Goal: Task Accomplishment & Management: Complete application form

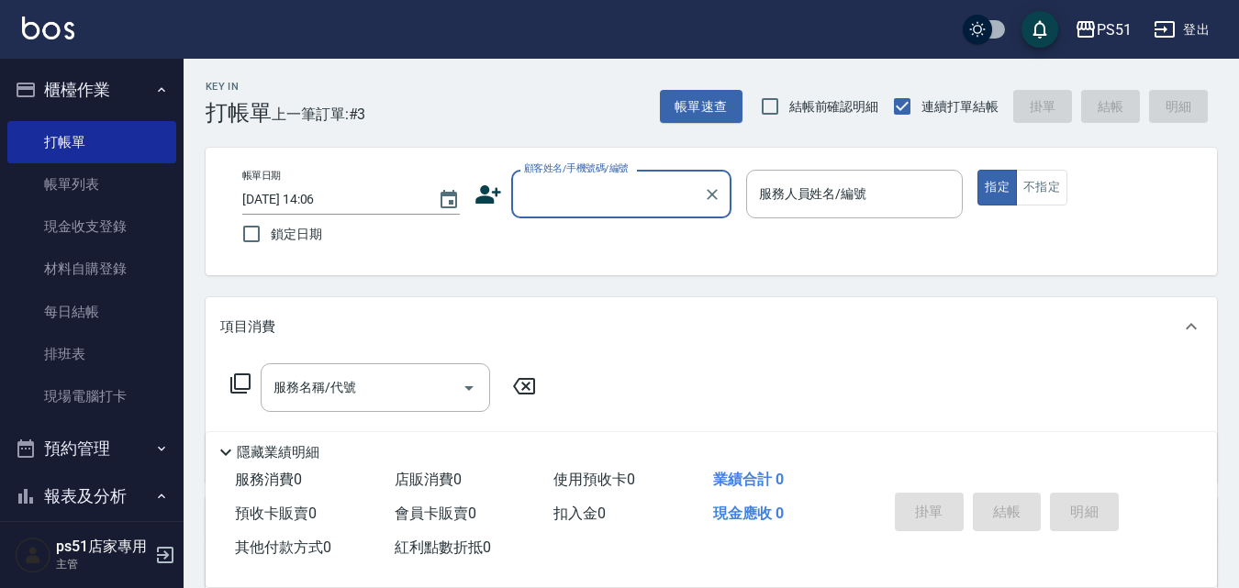
click at [659, 196] on input "顧客姓名/手機號碼/編號" at bounding box center [607, 194] width 176 height 32
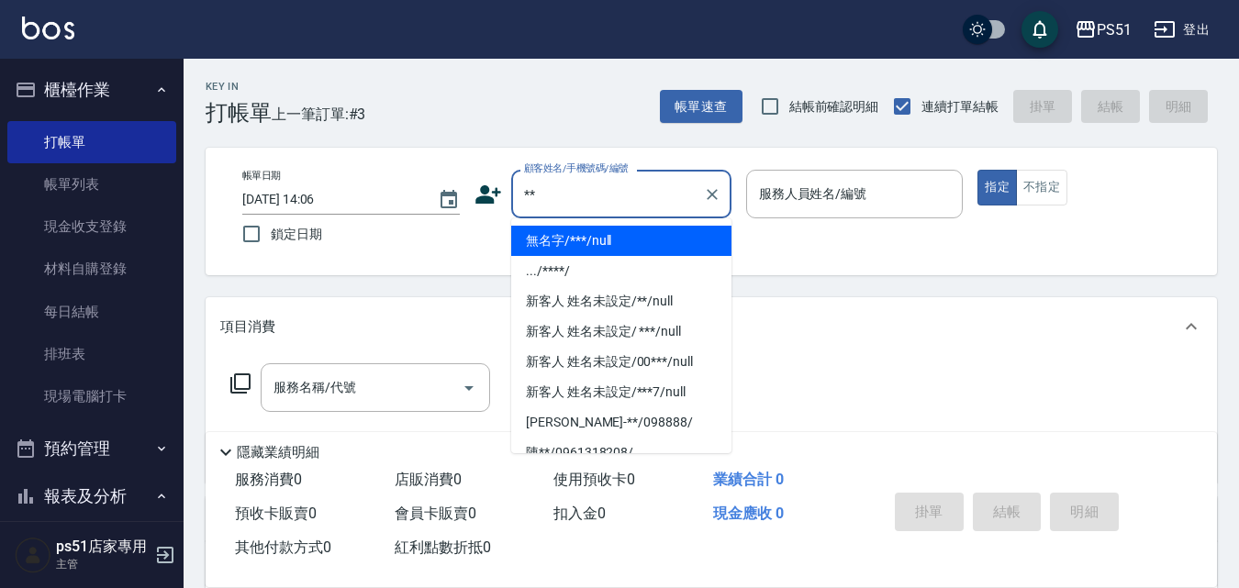
click at [634, 240] on li "無名字/***/null" at bounding box center [621, 241] width 220 height 30
type input "無名字/***/null"
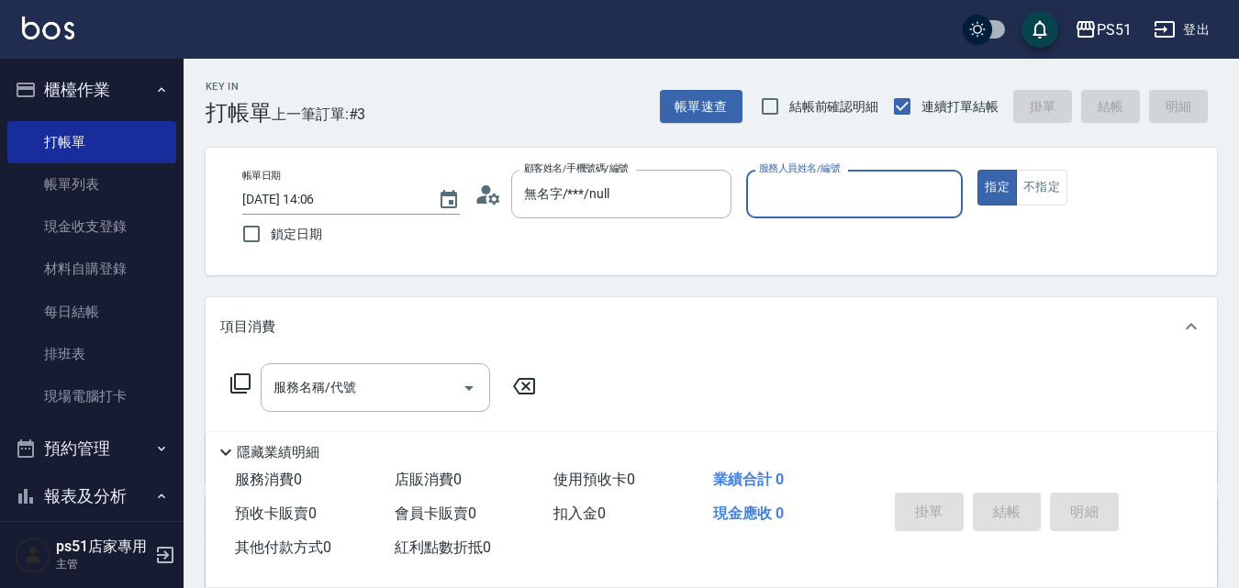
click at [811, 192] on input "服務人員姓名/編號" at bounding box center [854, 194] width 201 height 32
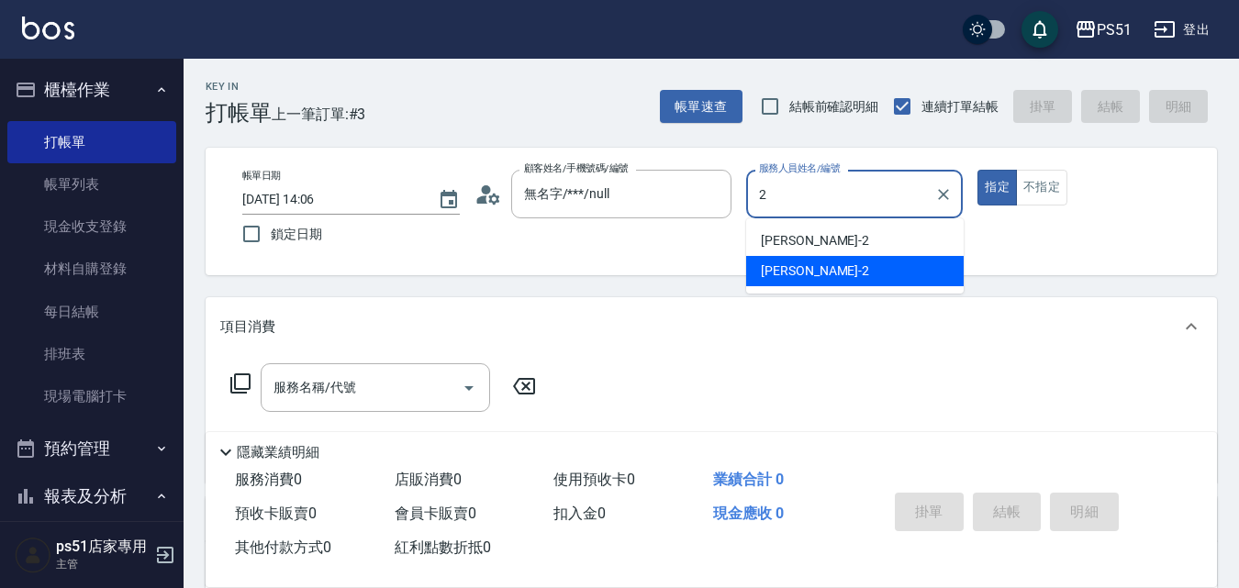
click at [809, 269] on div "[PERSON_NAME] -2" at bounding box center [854, 271] width 217 height 30
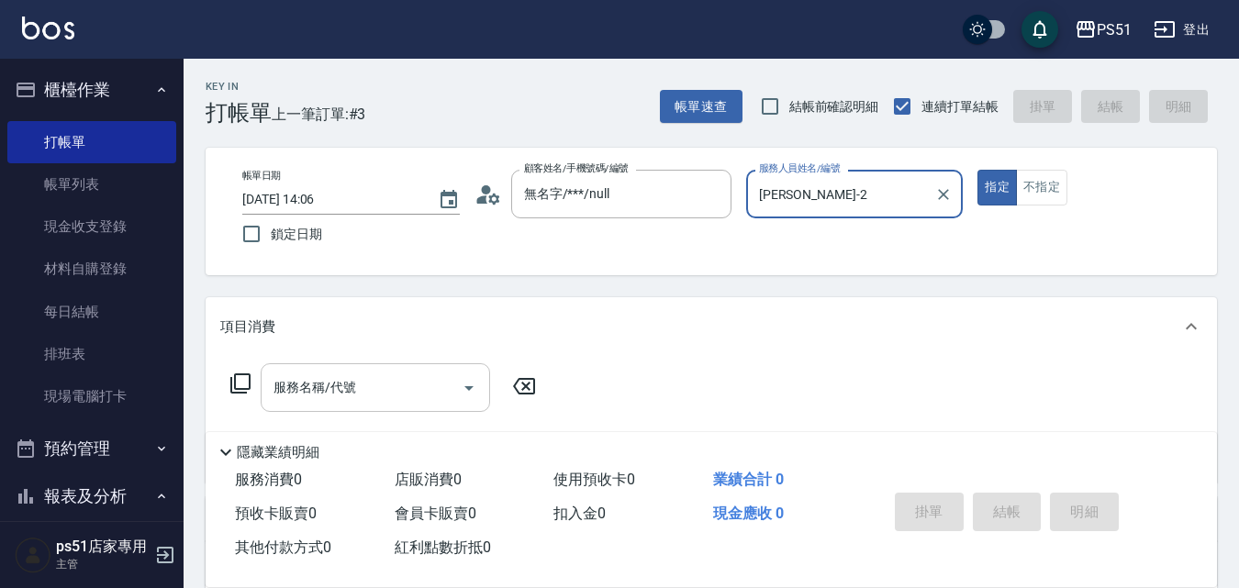
type input "[PERSON_NAME]-2"
click at [314, 387] on div "服務名稱/代號 服務名稱/代號" at bounding box center [375, 387] width 229 height 49
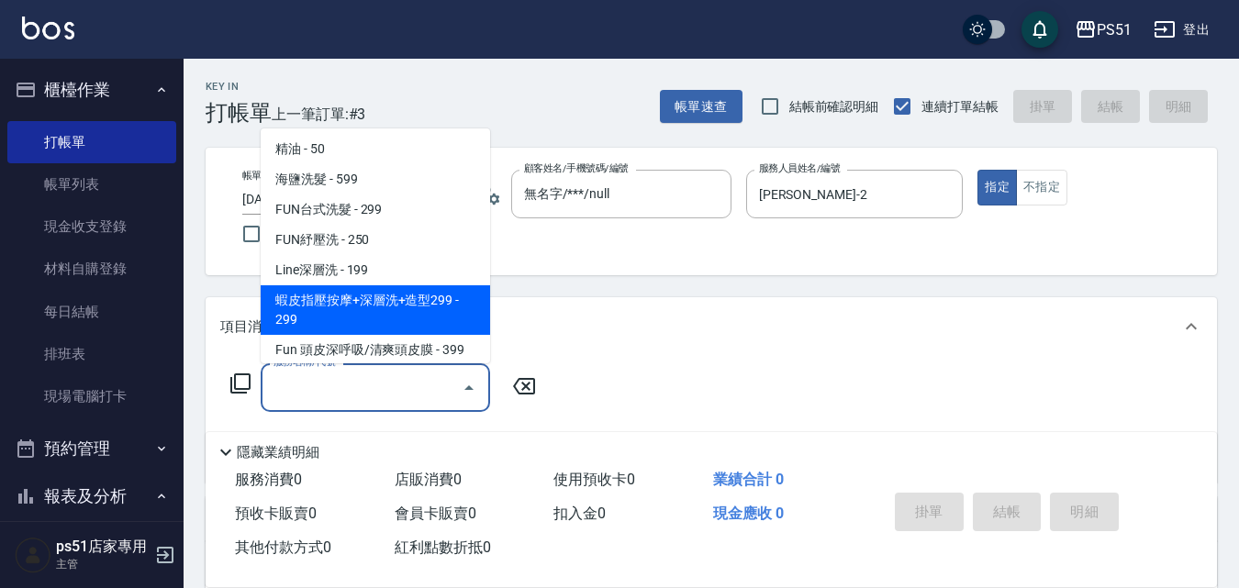
scroll to position [429, 0]
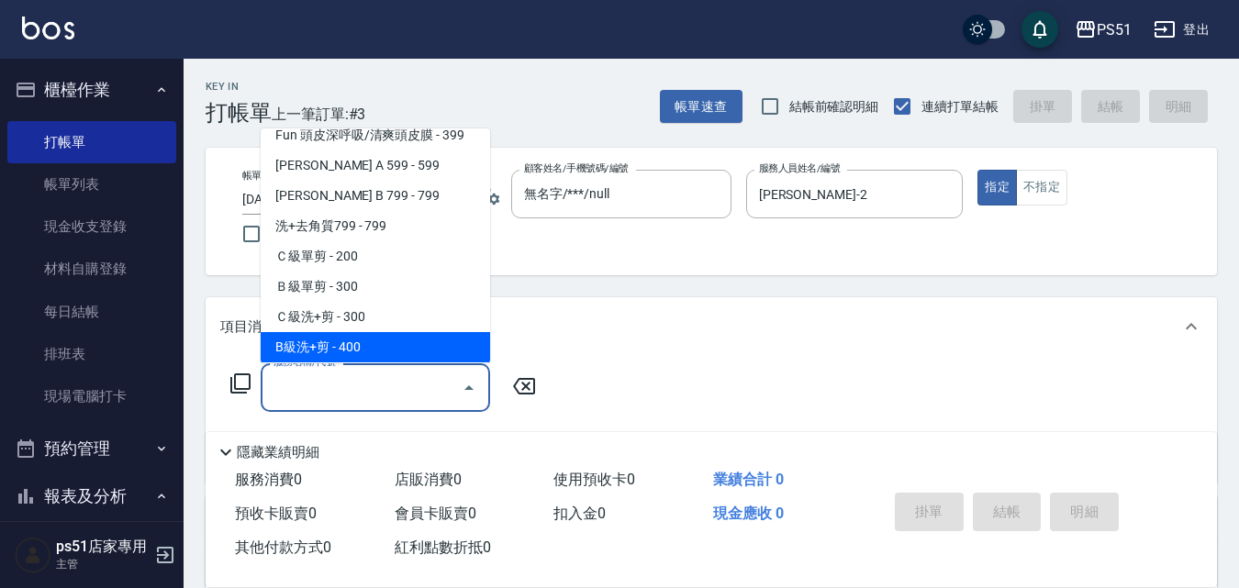
click at [365, 337] on span "B級洗+剪 - 400" at bounding box center [375, 347] width 229 height 30
type input "B級洗+剪(204)"
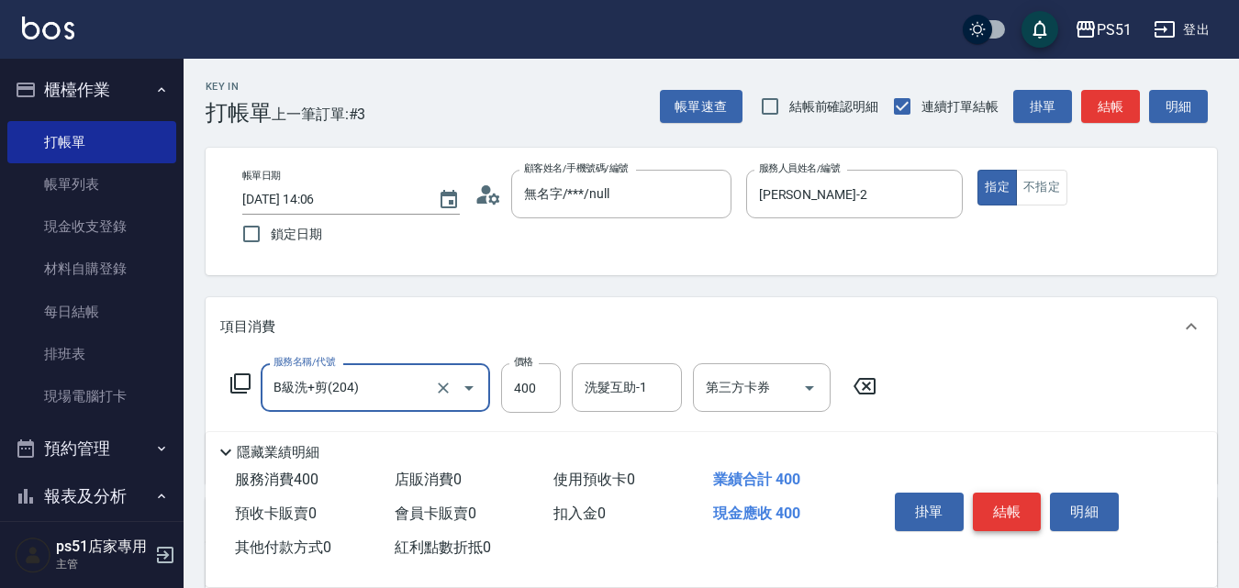
click at [996, 500] on button "結帳" at bounding box center [1007, 512] width 69 height 39
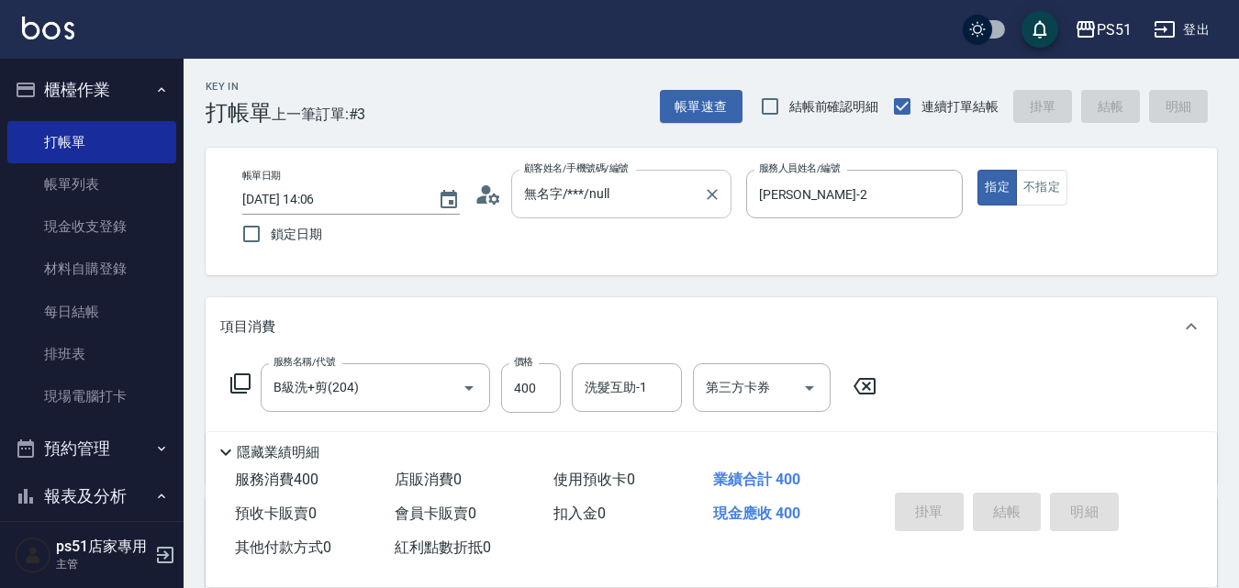
type input "[DATE] 14:48"
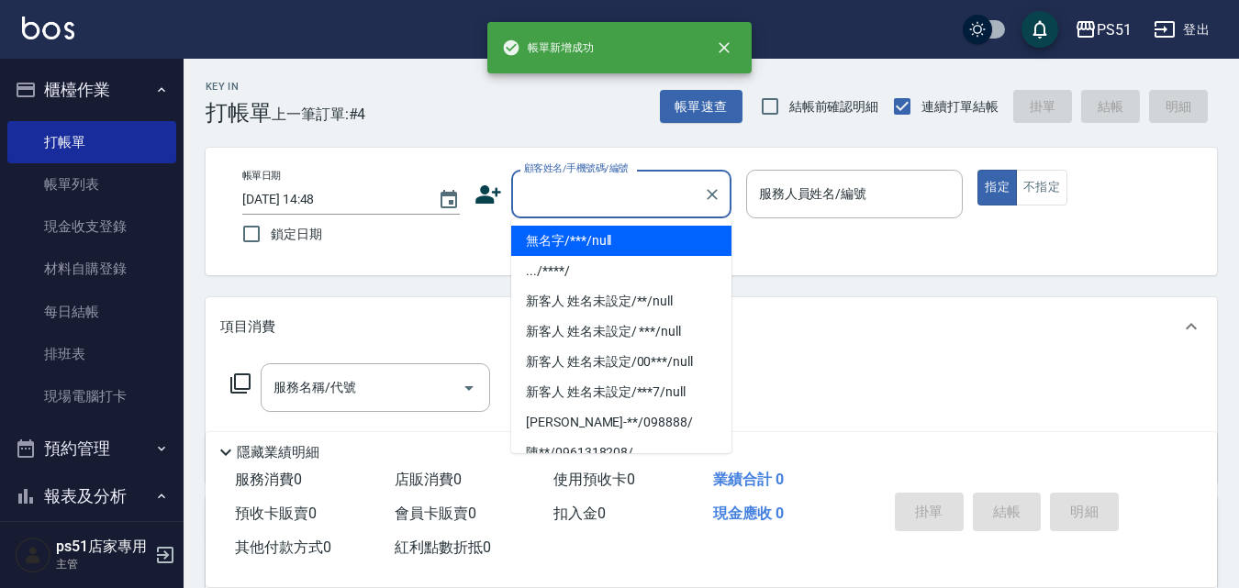
click at [574, 194] on input "顧客姓名/手機號碼/編號" at bounding box center [607, 194] width 176 height 32
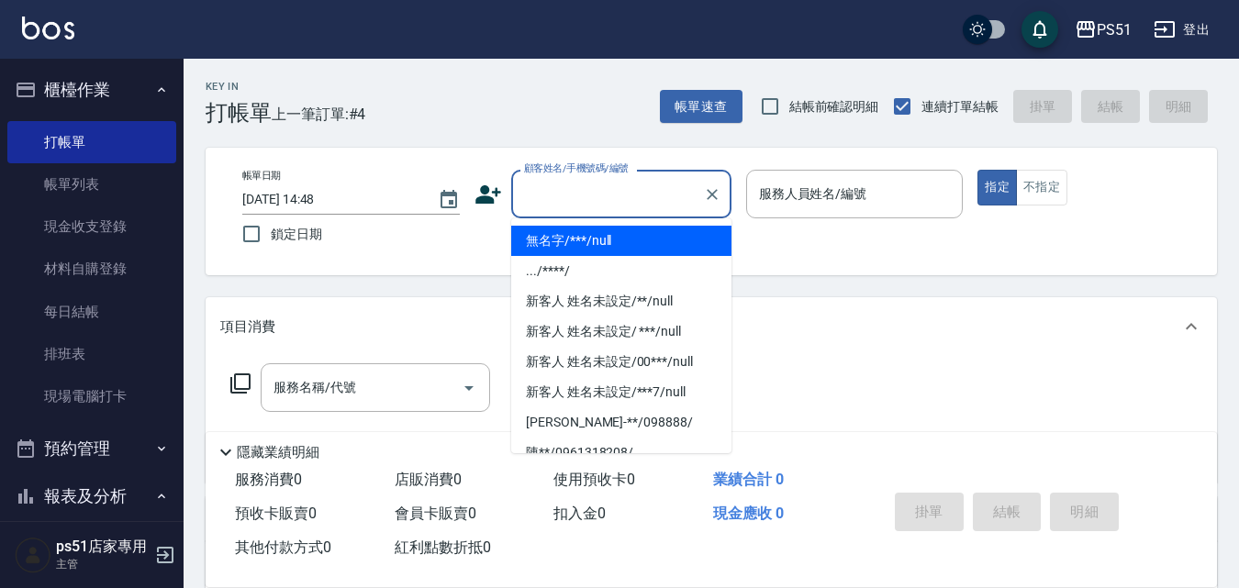
click at [581, 238] on li "無名字/***/null" at bounding box center [621, 241] width 220 height 30
type input "無名字/***/null"
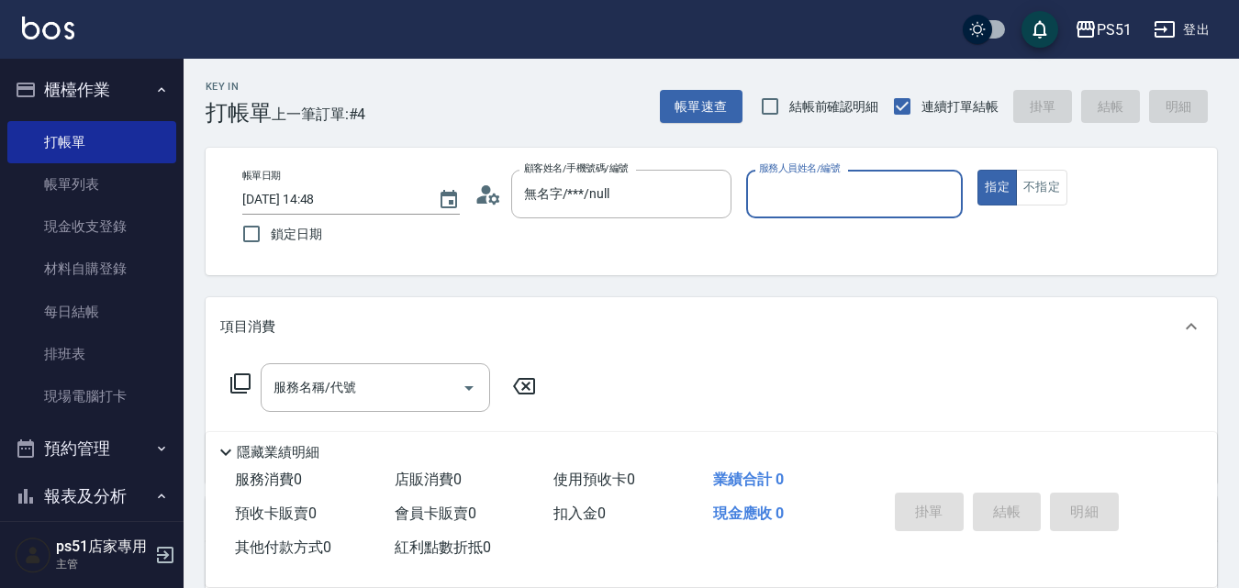
click at [749, 188] on div "服務人員姓名/編號" at bounding box center [854, 194] width 217 height 49
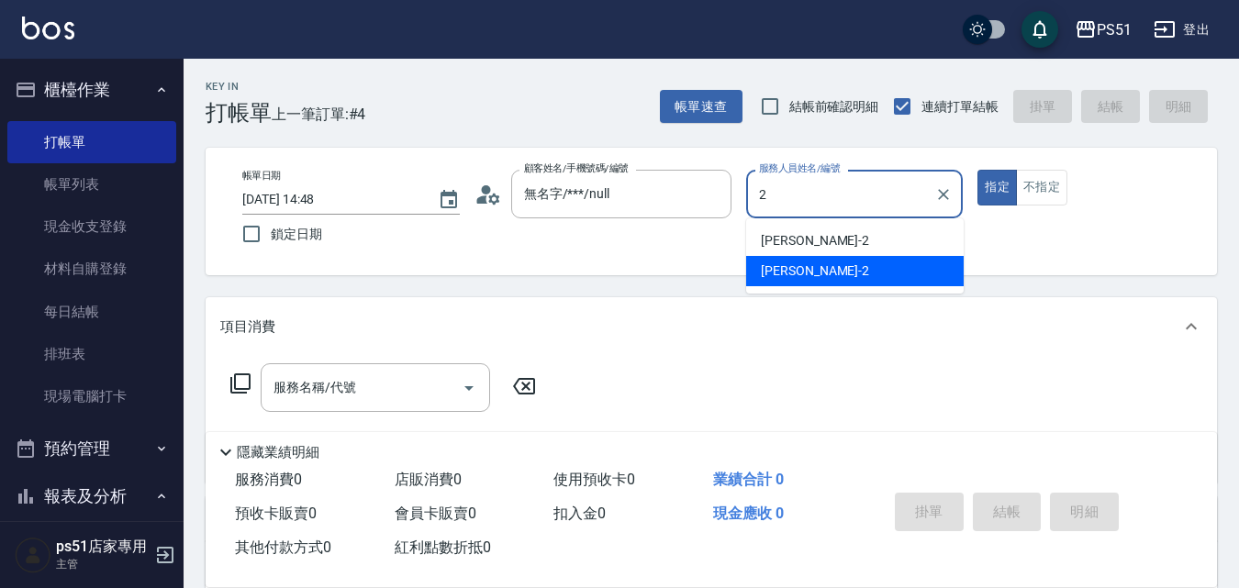
click at [796, 269] on span "[PERSON_NAME] -2" at bounding box center [815, 271] width 108 height 19
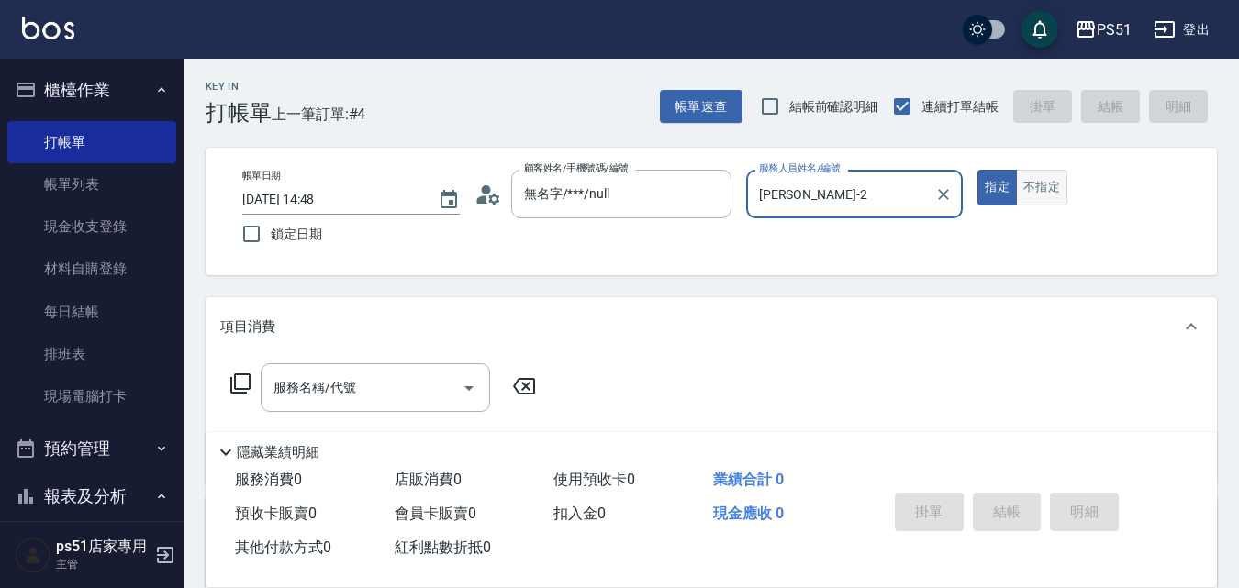
type input "[PERSON_NAME]-2"
click at [1027, 195] on button "不指定" at bounding box center [1041, 188] width 51 height 36
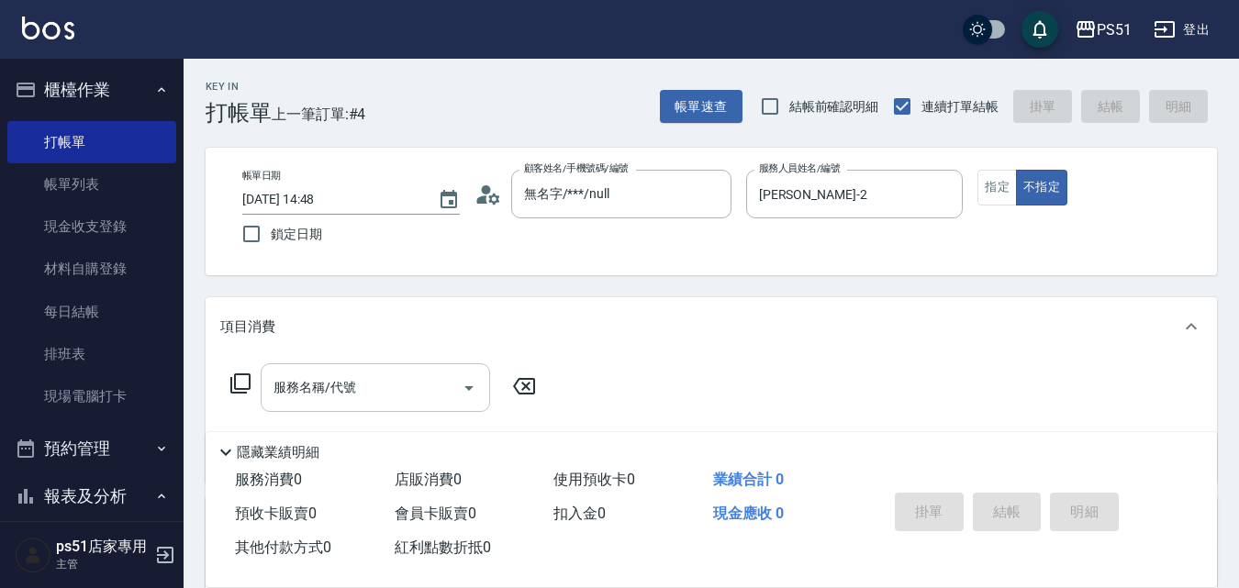
click at [410, 387] on input "服務名稱/代號" at bounding box center [361, 388] width 185 height 32
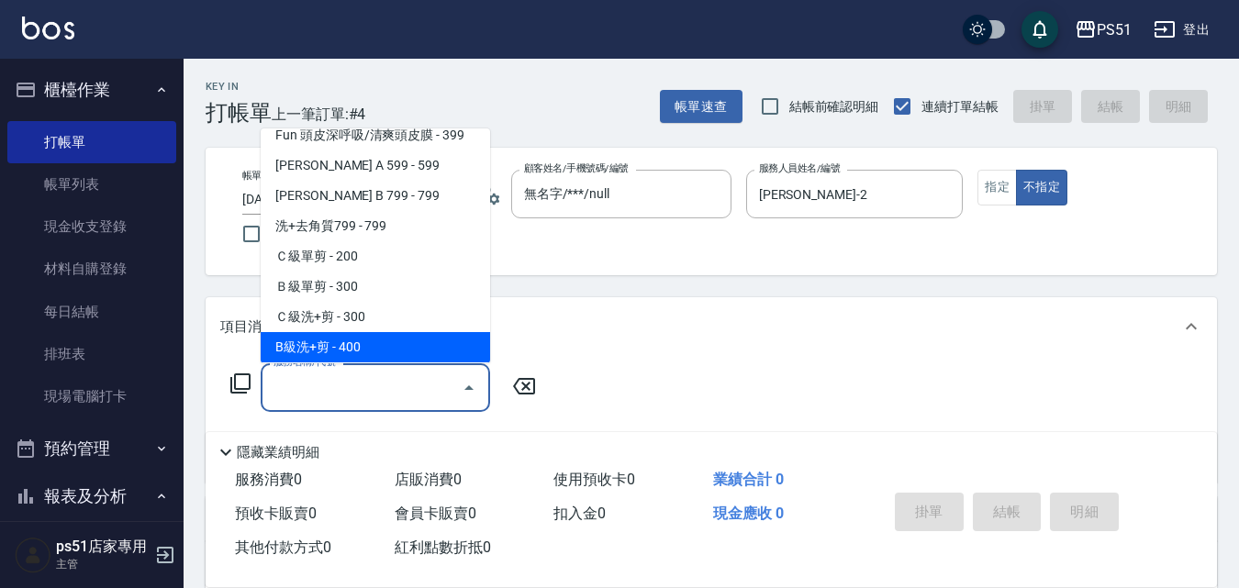
click at [411, 350] on span "B級洗+剪 - 400" at bounding box center [375, 347] width 229 height 30
type input "B級洗+剪(204)"
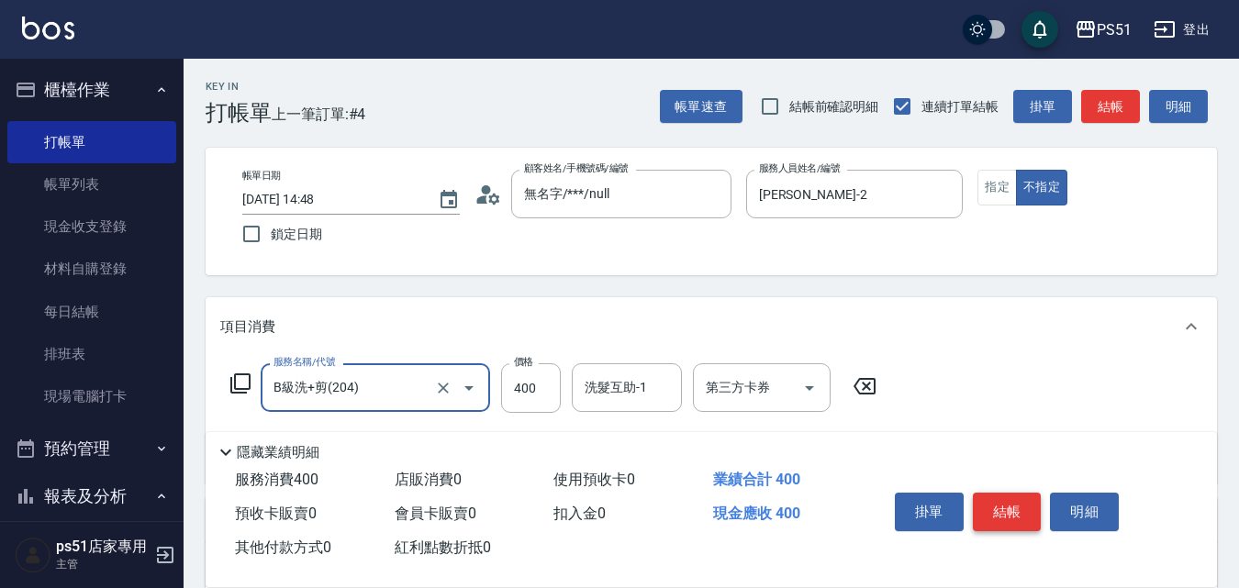
click at [991, 493] on button "結帳" at bounding box center [1007, 512] width 69 height 39
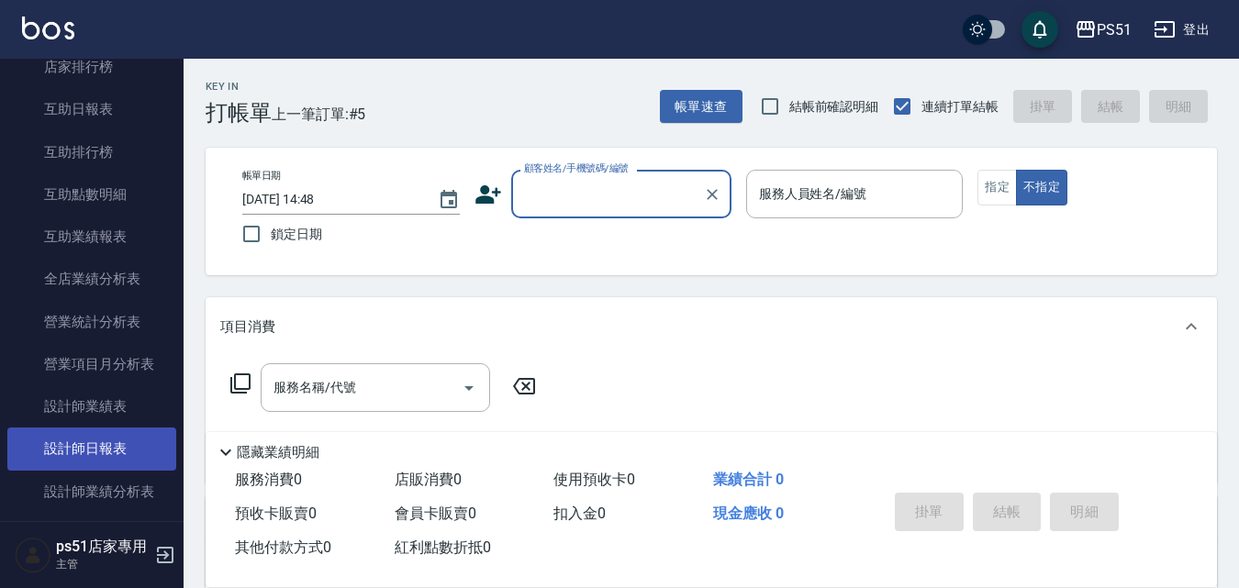
scroll to position [642, 0]
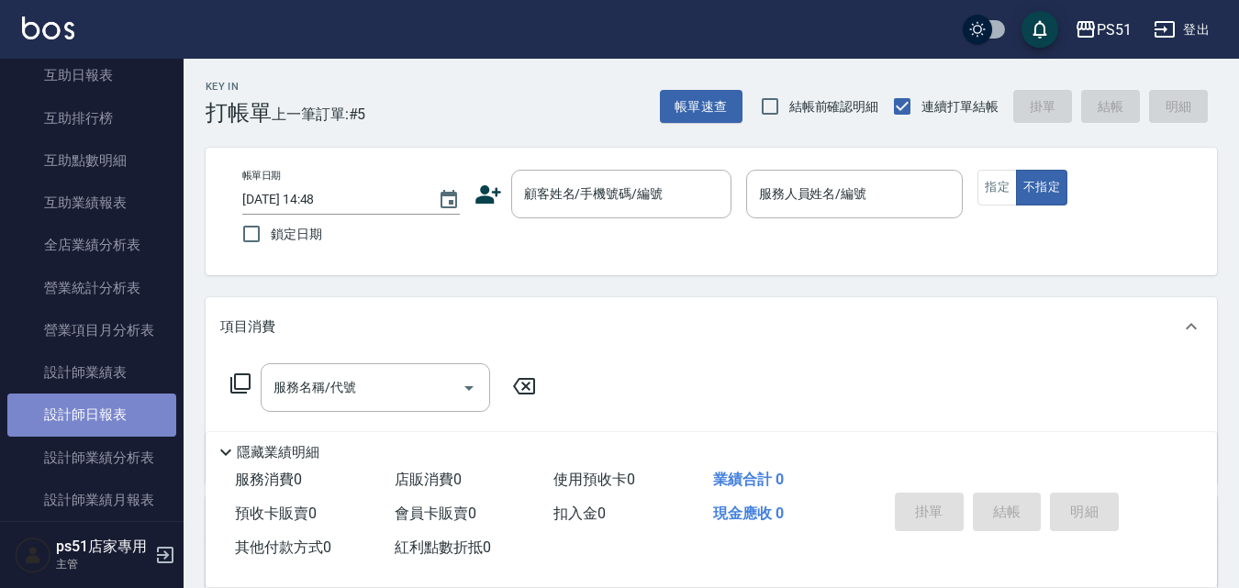
click at [151, 419] on link "設計師日報表" at bounding box center [91, 415] width 169 height 42
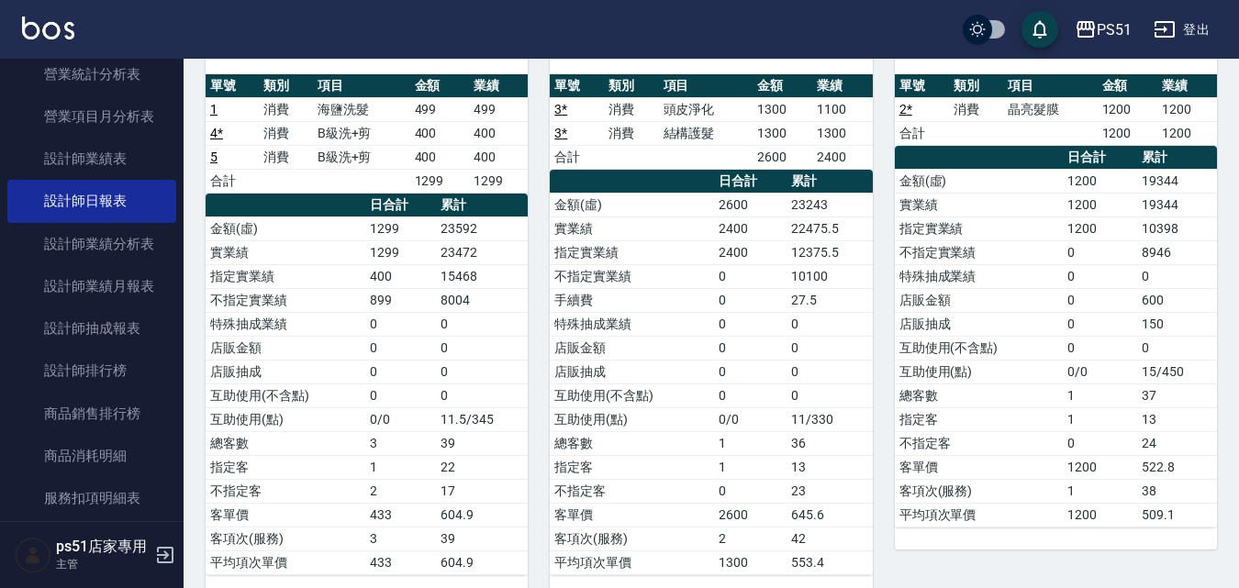
scroll to position [209, 0]
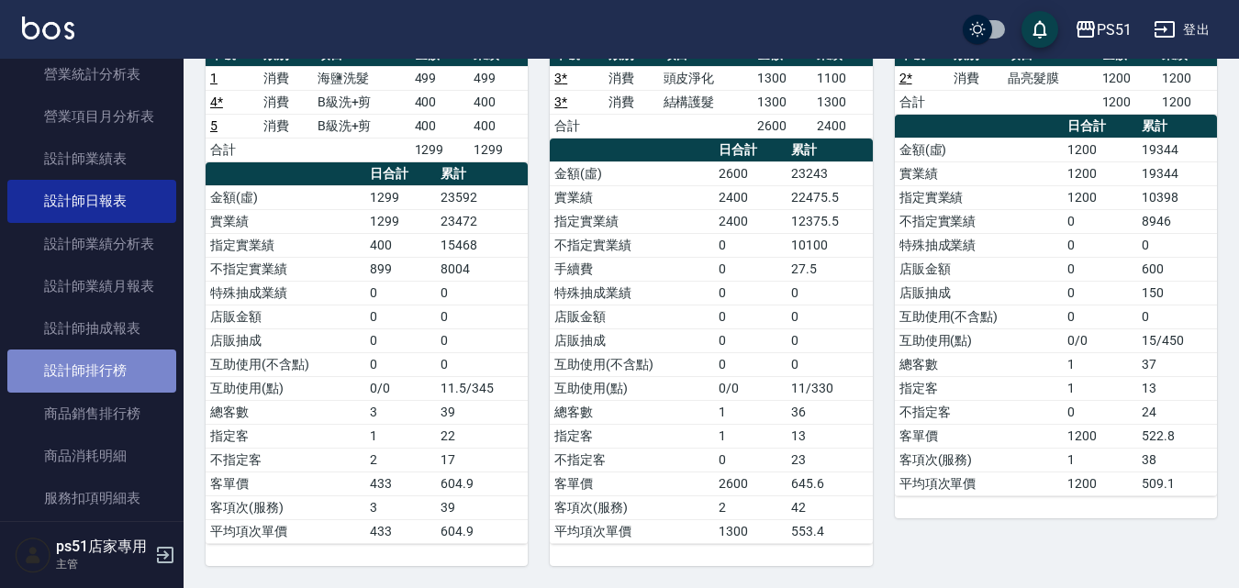
click at [129, 368] on link "設計師排行榜" at bounding box center [91, 371] width 169 height 42
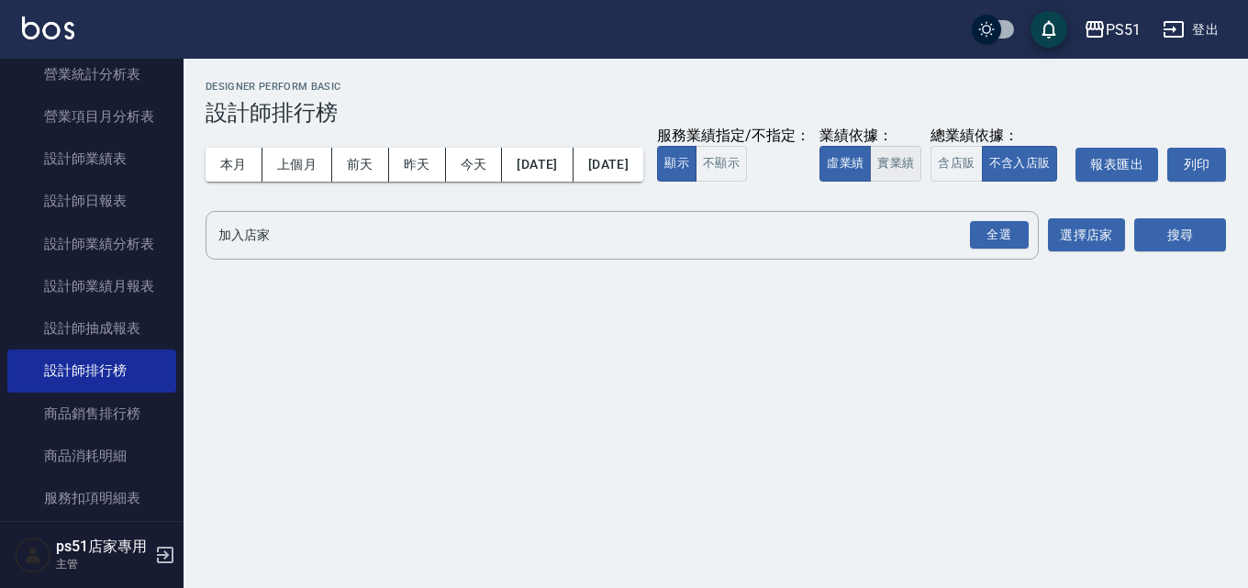
click at [870, 182] on button "實業績" at bounding box center [895, 164] width 51 height 36
click at [981, 250] on div "全選" at bounding box center [999, 235] width 59 height 28
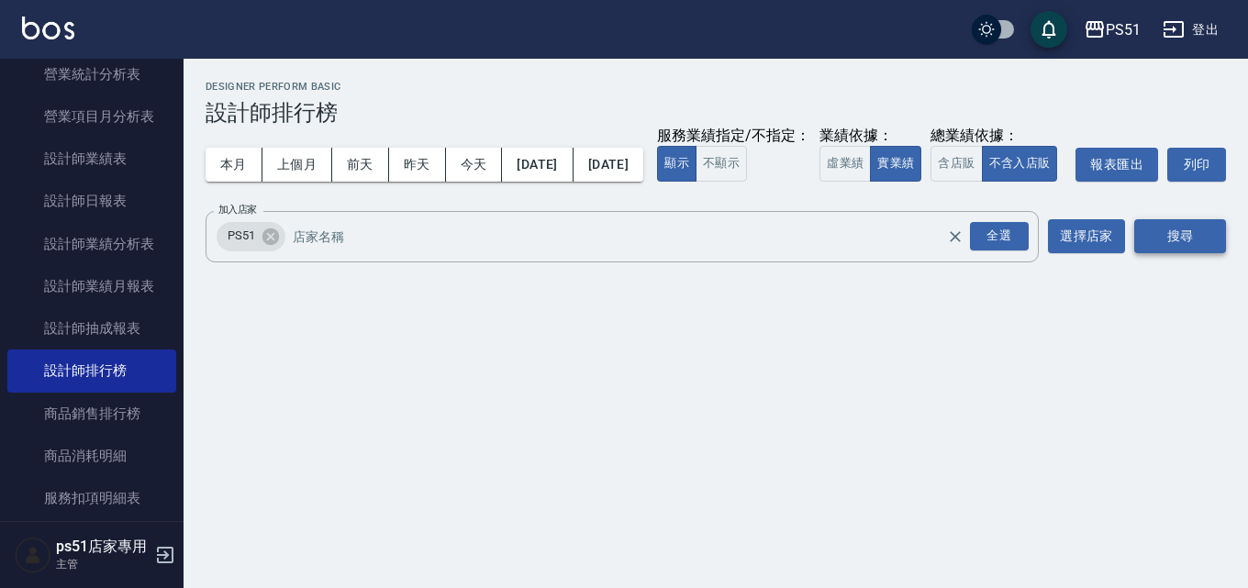
click at [1156, 253] on button "搜尋" at bounding box center [1180, 236] width 92 height 34
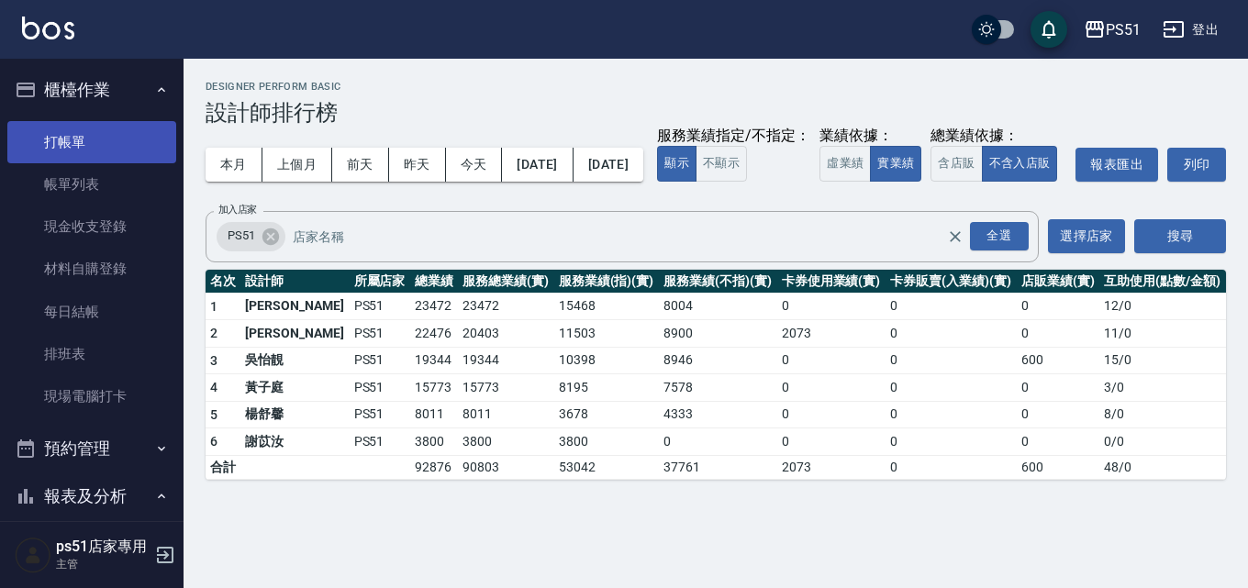
click at [109, 143] on link "打帳單" at bounding box center [91, 142] width 169 height 42
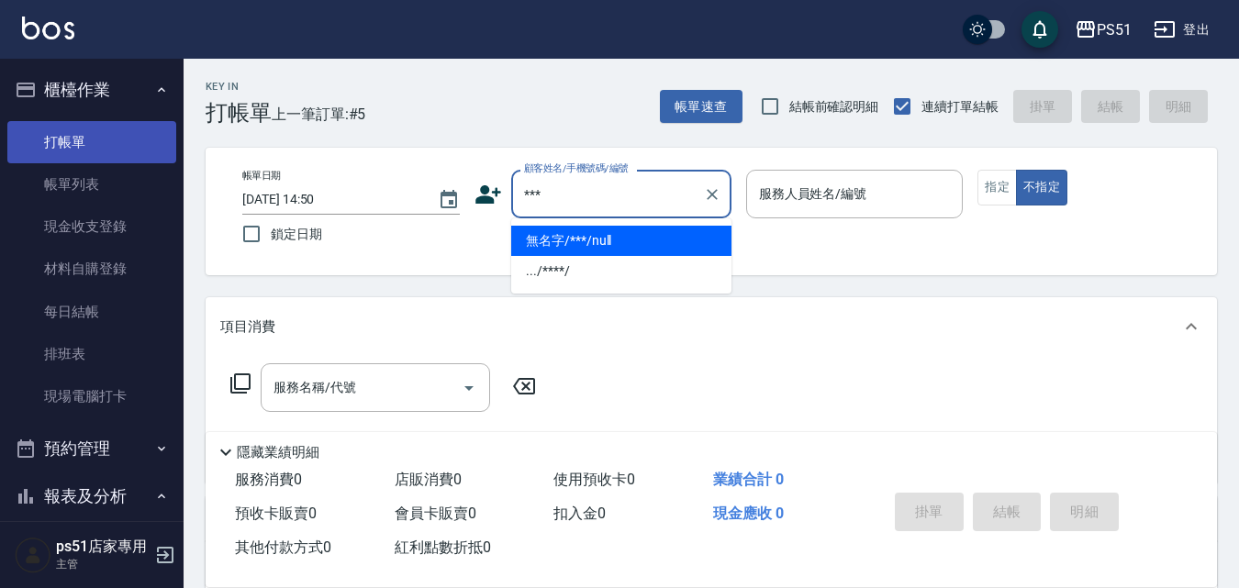
type input "***"
type input "5"
type input "無名字/***/null"
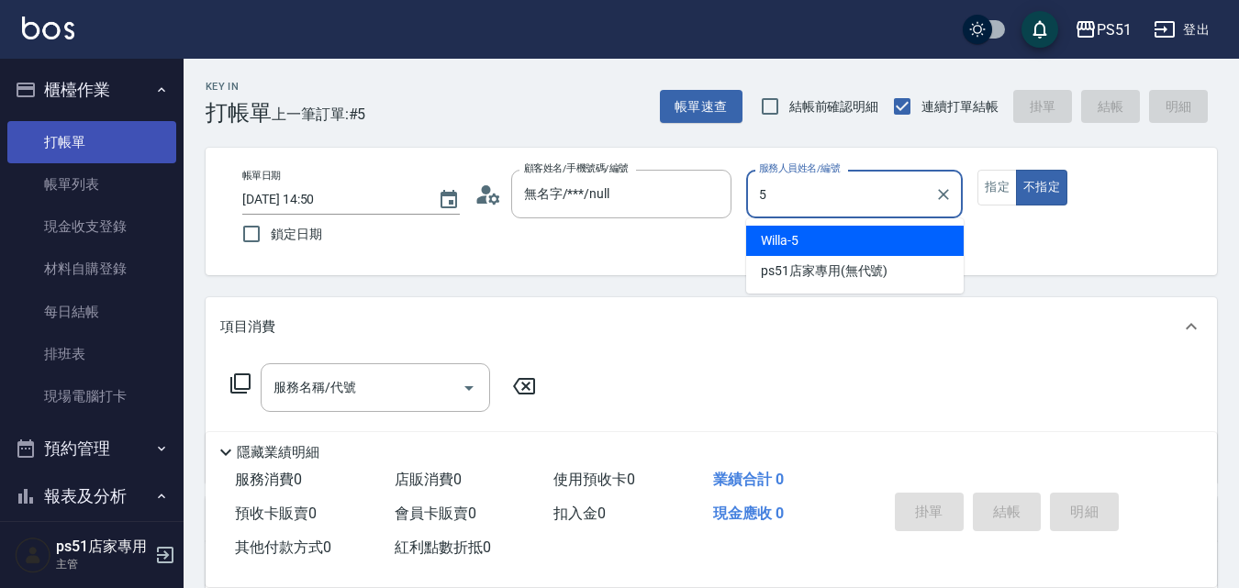
type input "Willa-5"
type button "false"
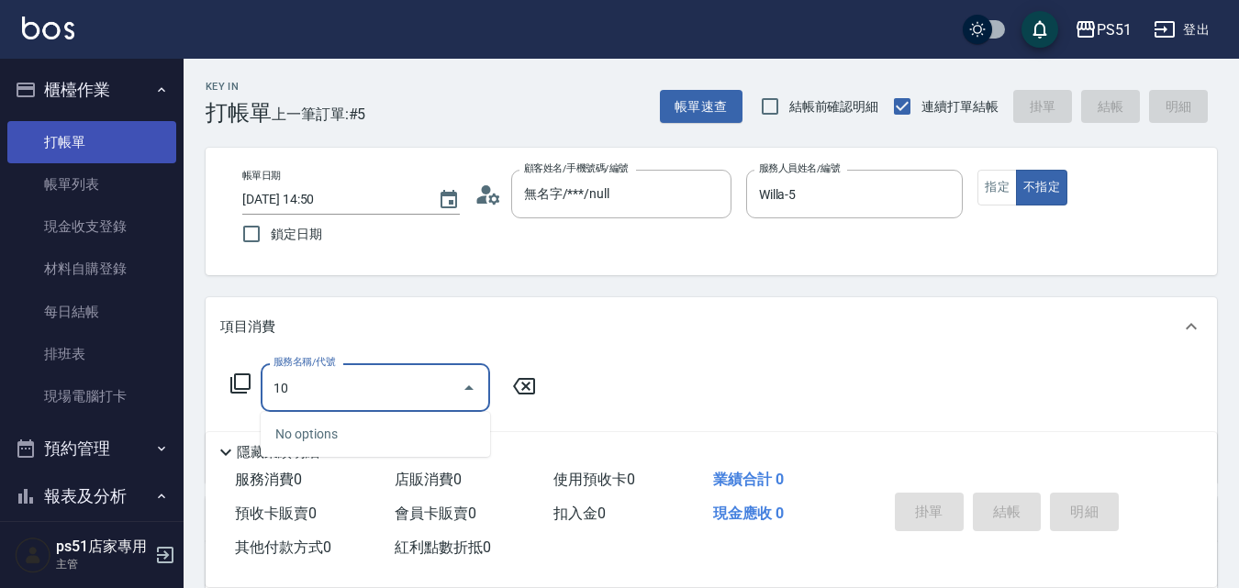
type input "102"
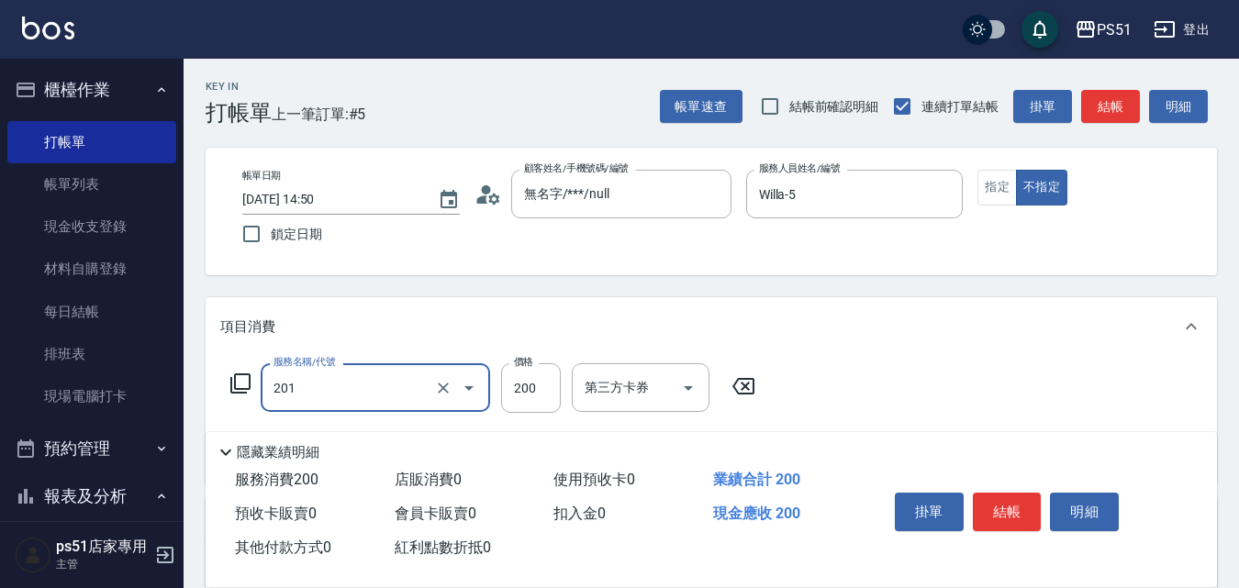
type input "Ｃ級單剪(201)"
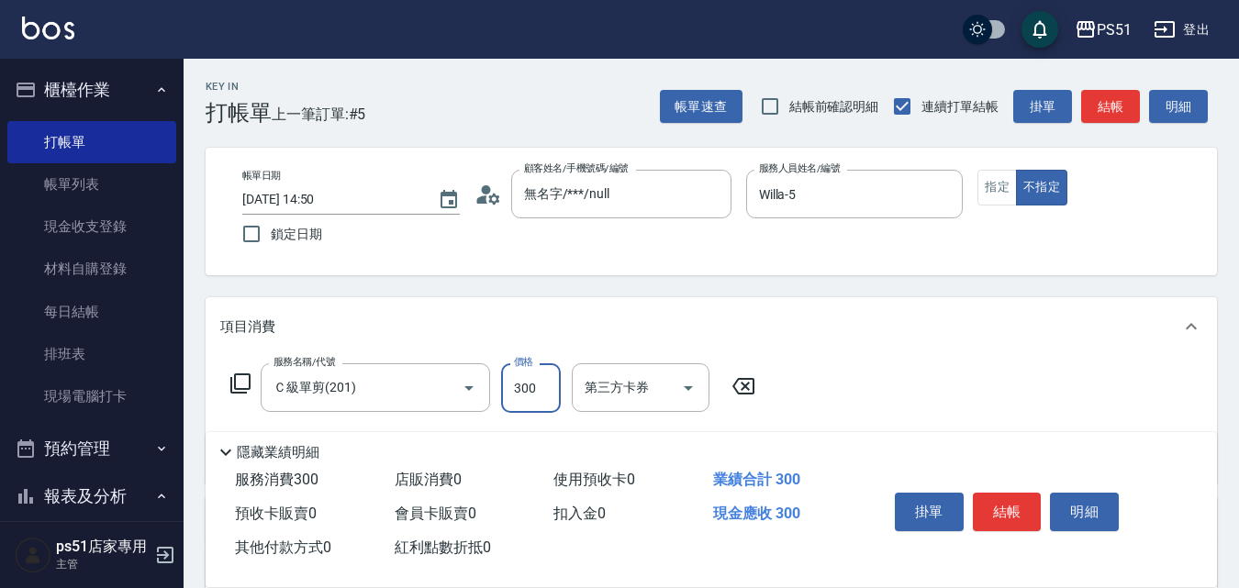
type input "300"
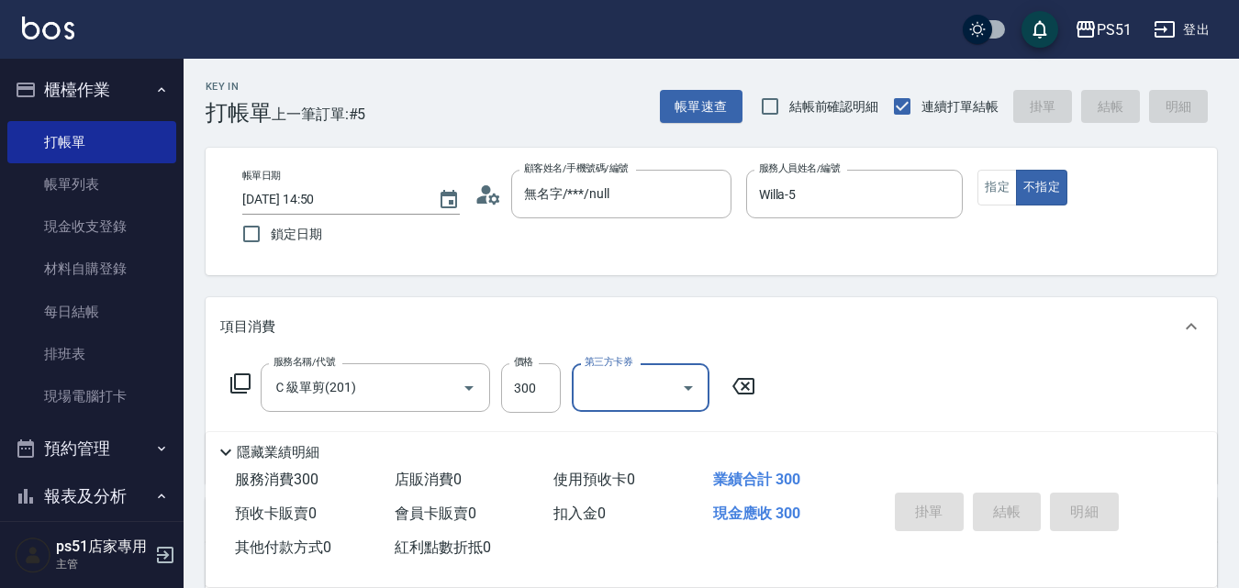
type input "[DATE] 14:57"
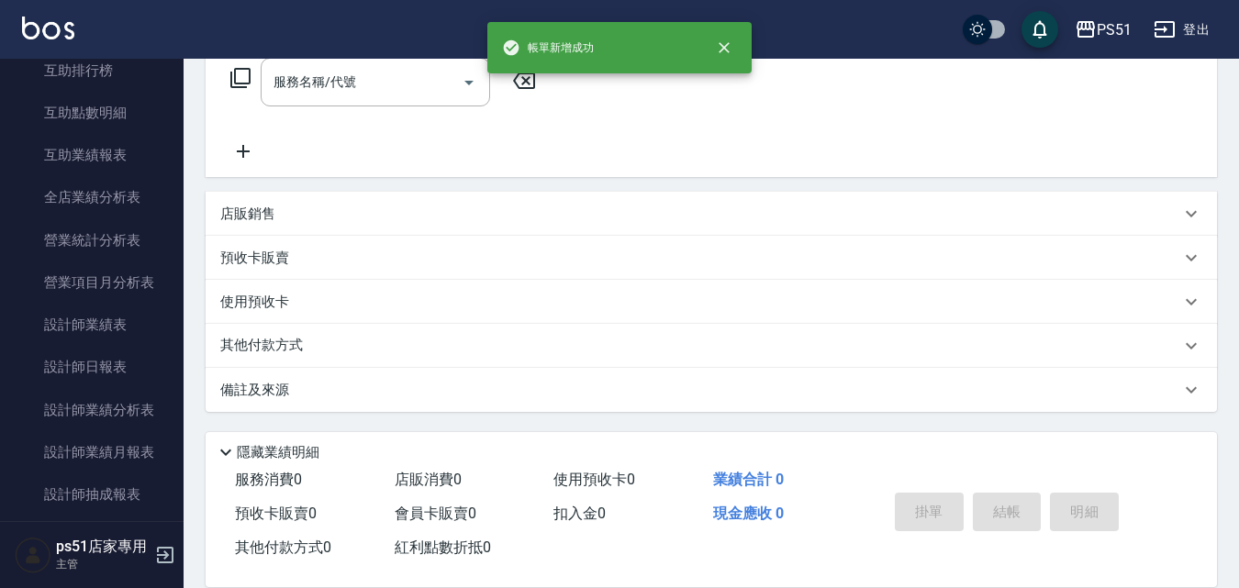
scroll to position [856, 0]
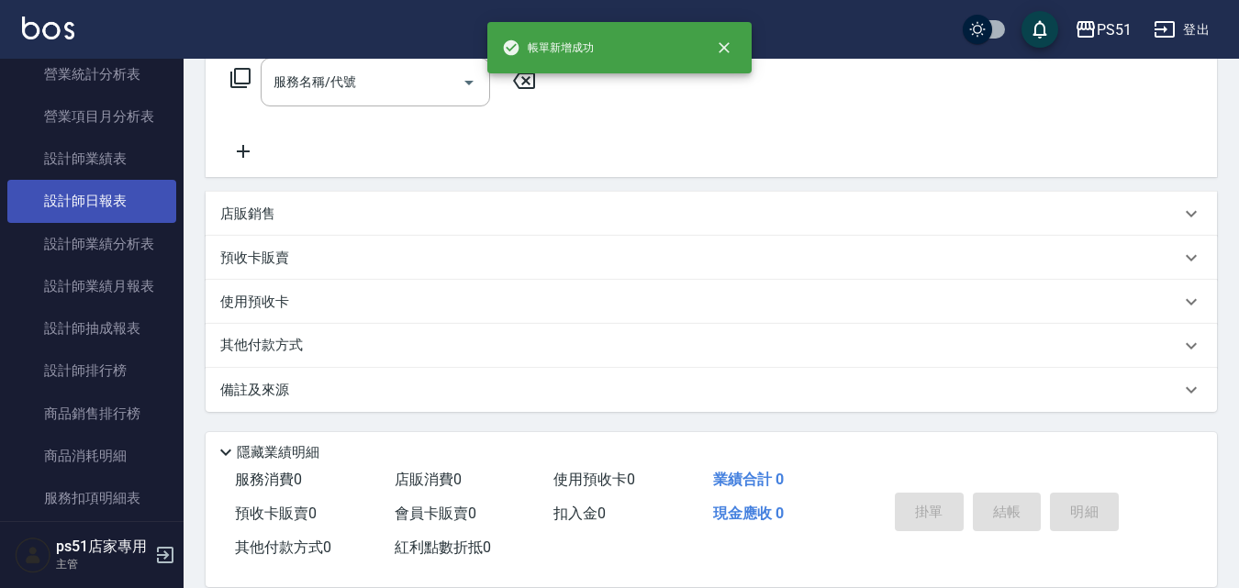
click at [148, 181] on link "設計師日報表" at bounding box center [91, 201] width 169 height 42
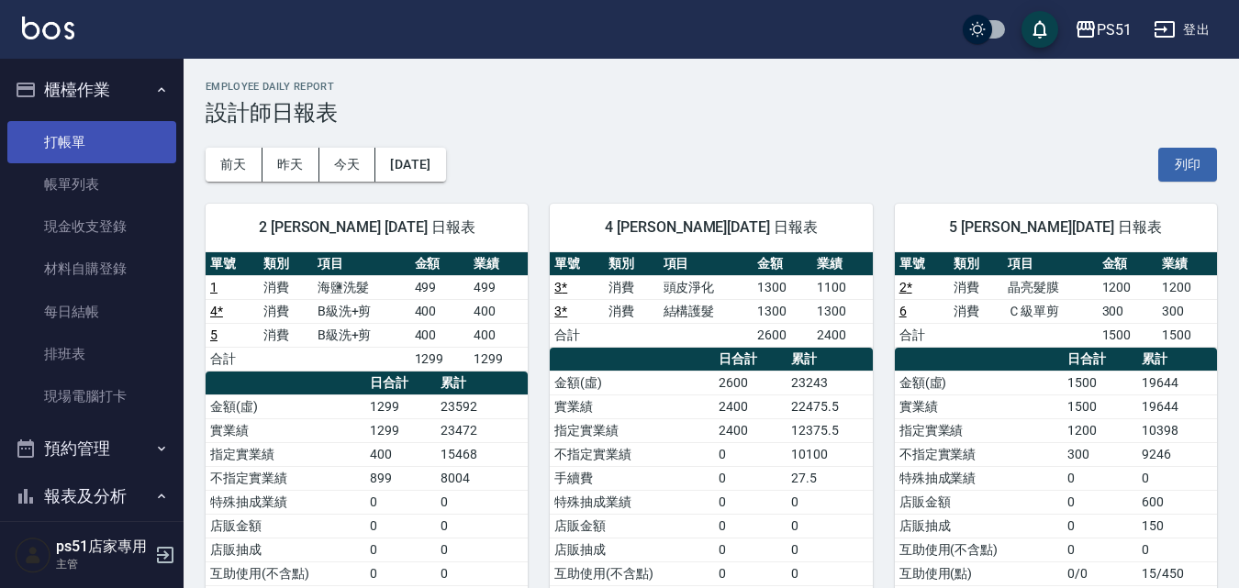
click at [88, 139] on link "打帳單" at bounding box center [91, 142] width 169 height 42
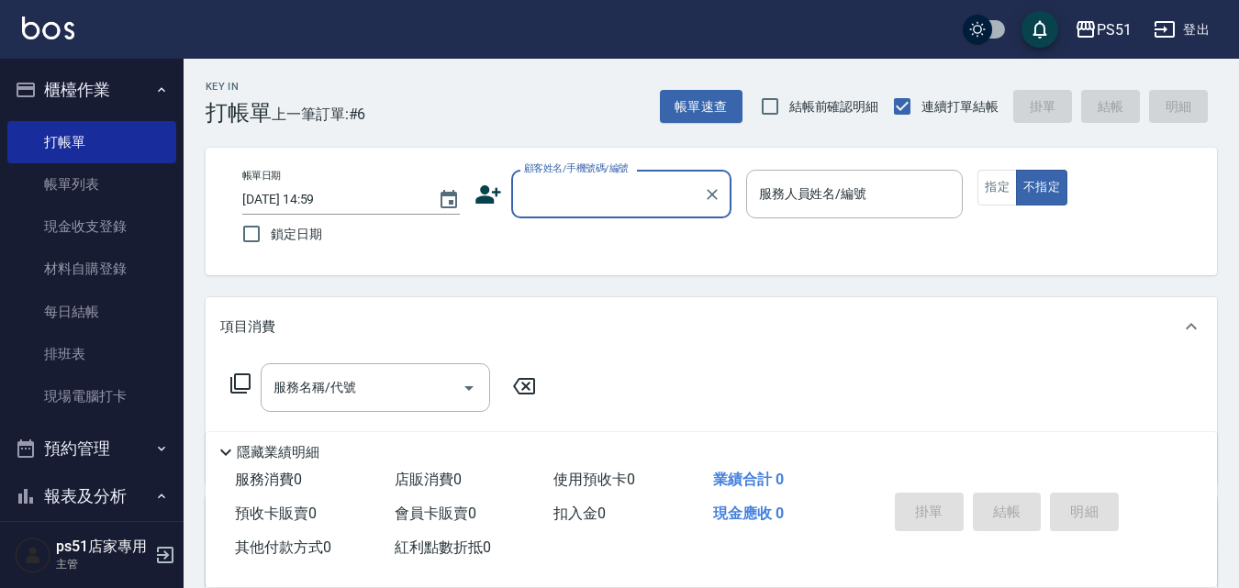
click at [559, 204] on input "顧客姓名/手機號碼/編號" at bounding box center [607, 194] width 176 height 32
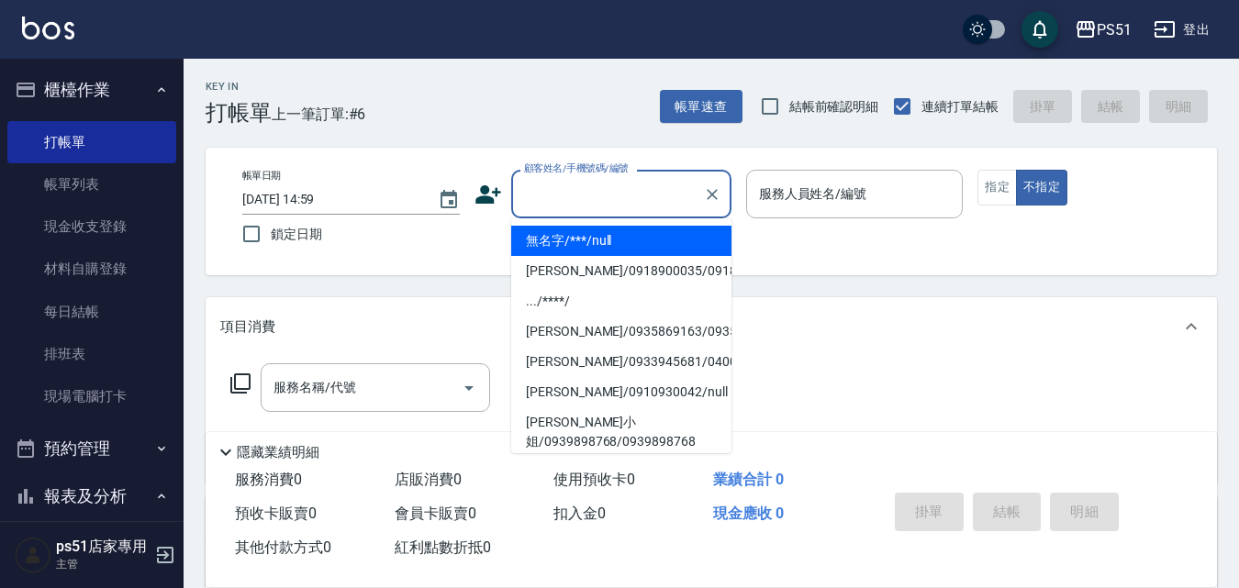
click at [566, 236] on li "無名字/***/null" at bounding box center [621, 241] width 220 height 30
type input "無名字/***/null"
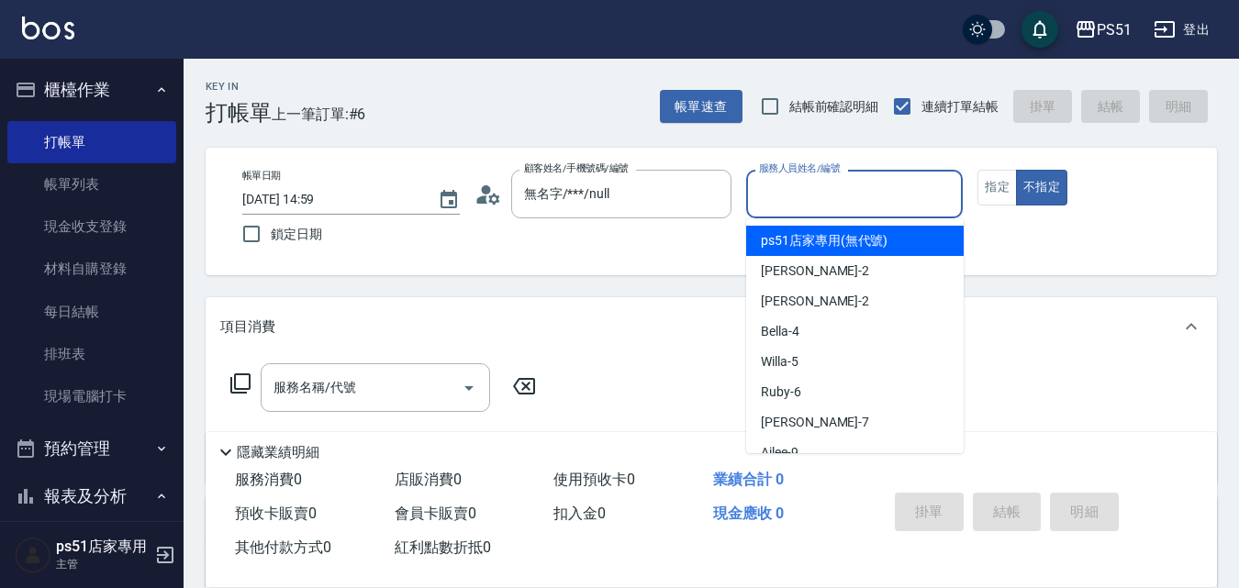
click at [897, 191] on input "服務人員姓名/編號" at bounding box center [854, 194] width 201 height 32
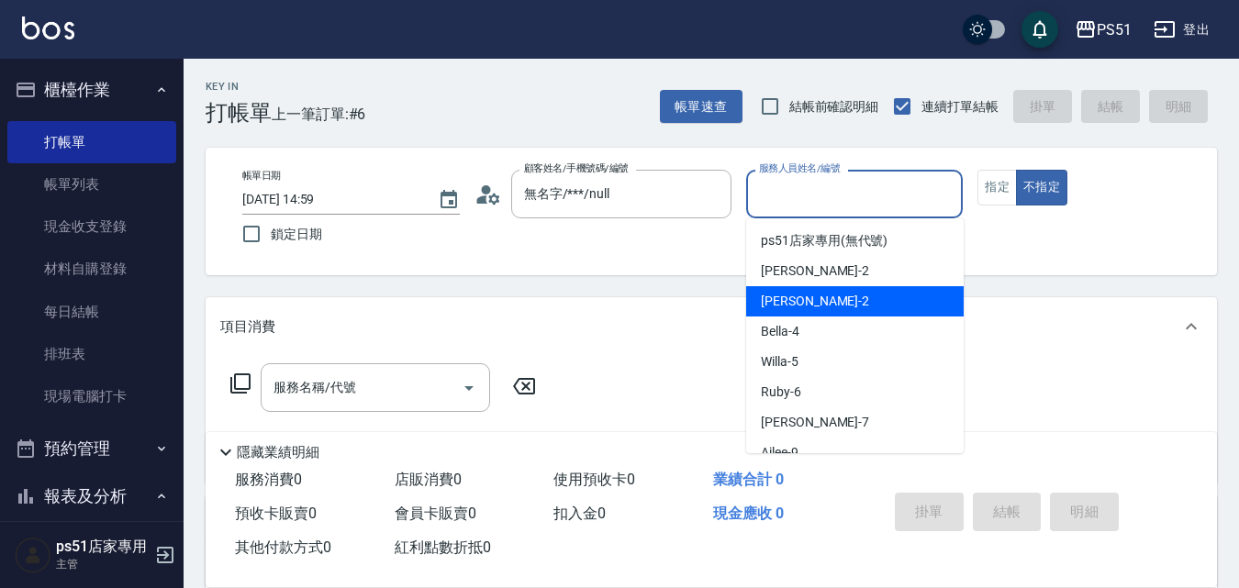
click at [897, 300] on div "[PERSON_NAME] -2" at bounding box center [854, 301] width 217 height 30
type input "[PERSON_NAME]-2"
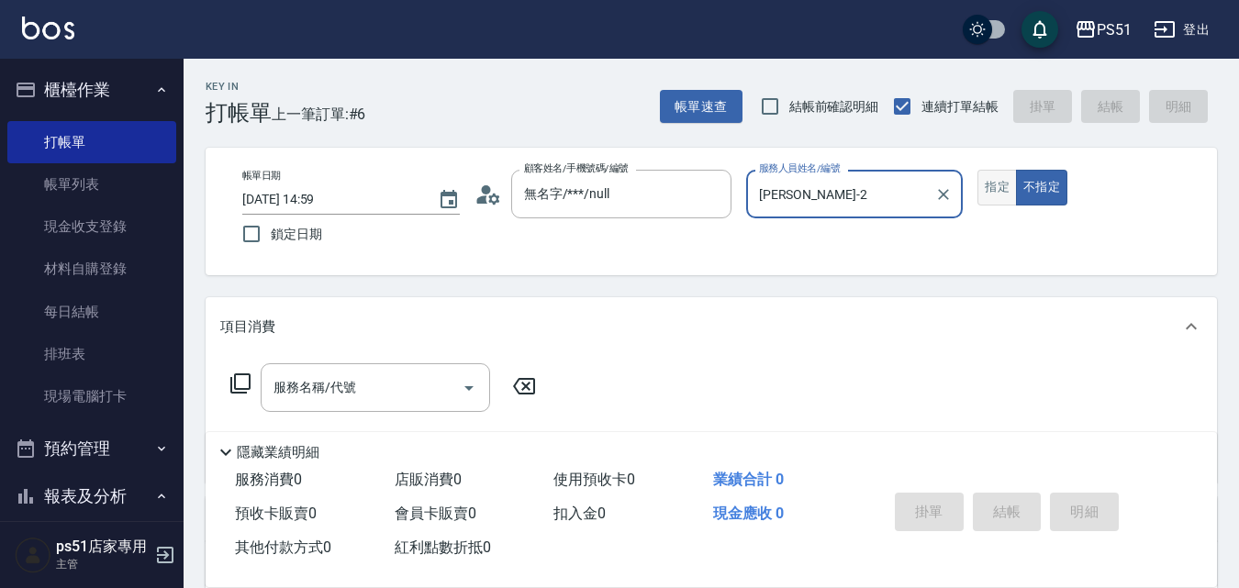
click at [994, 192] on button "指定" at bounding box center [996, 188] width 39 height 36
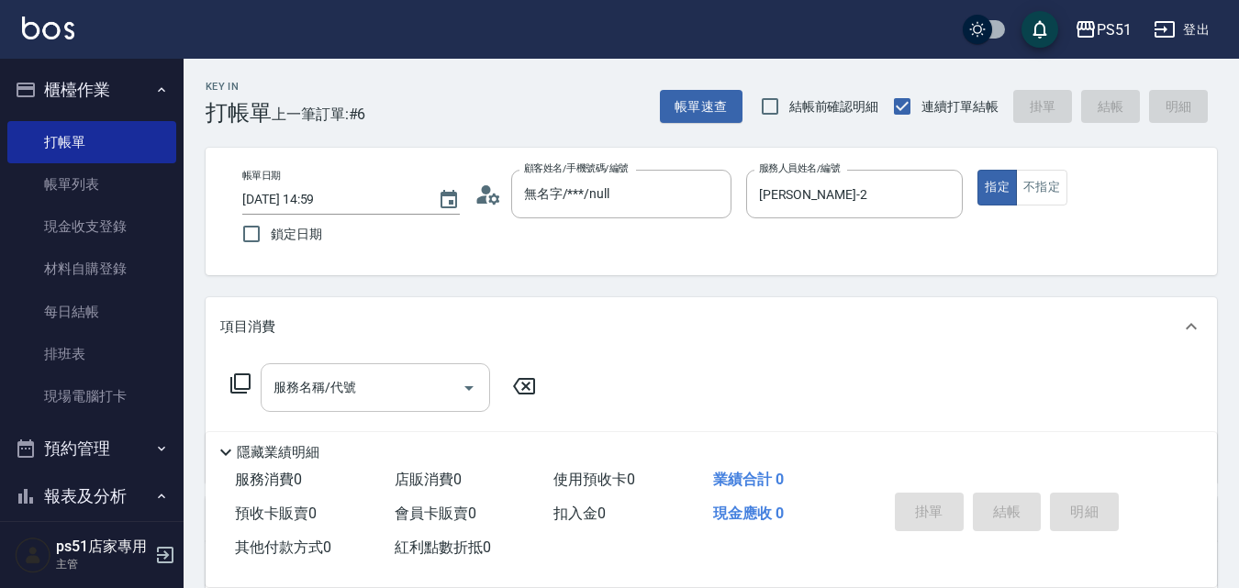
click at [294, 385] on input "服務名稱/代號" at bounding box center [361, 388] width 185 height 32
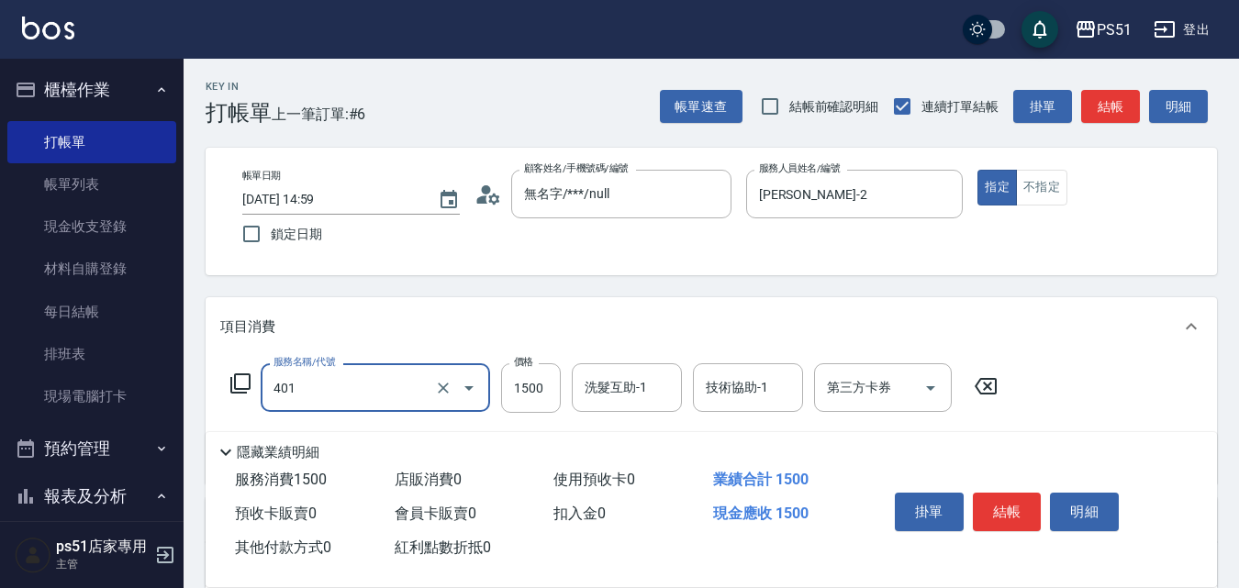
type input "基本染髮(401)"
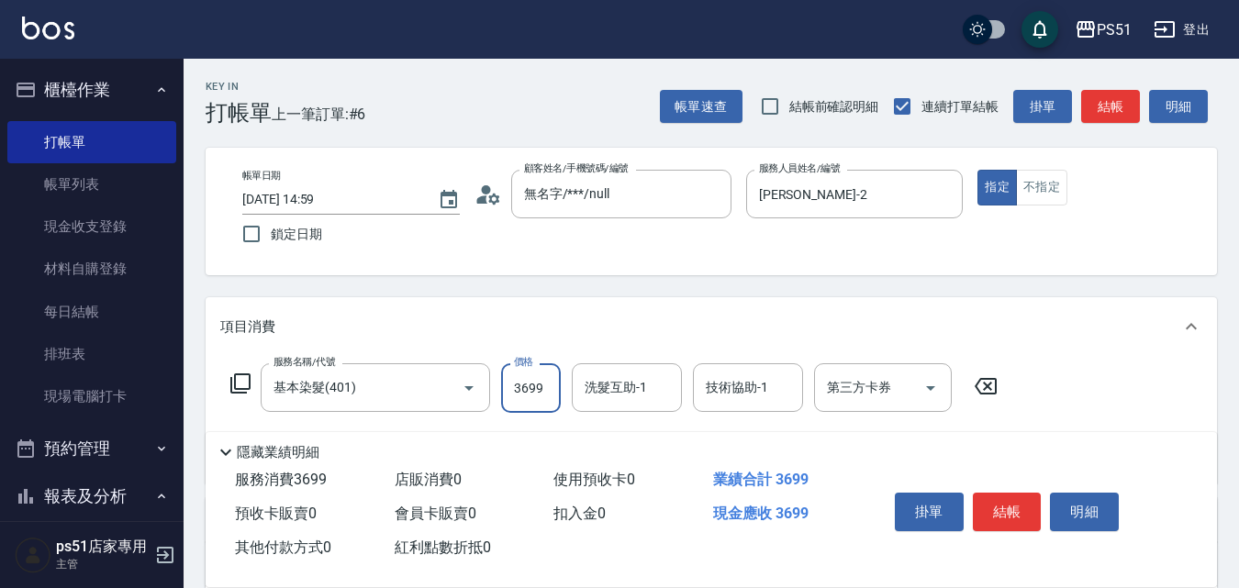
click at [552, 385] on input "3699" at bounding box center [531, 388] width 60 height 50
type input "3699"
click at [1010, 495] on button "結帳" at bounding box center [1007, 512] width 69 height 39
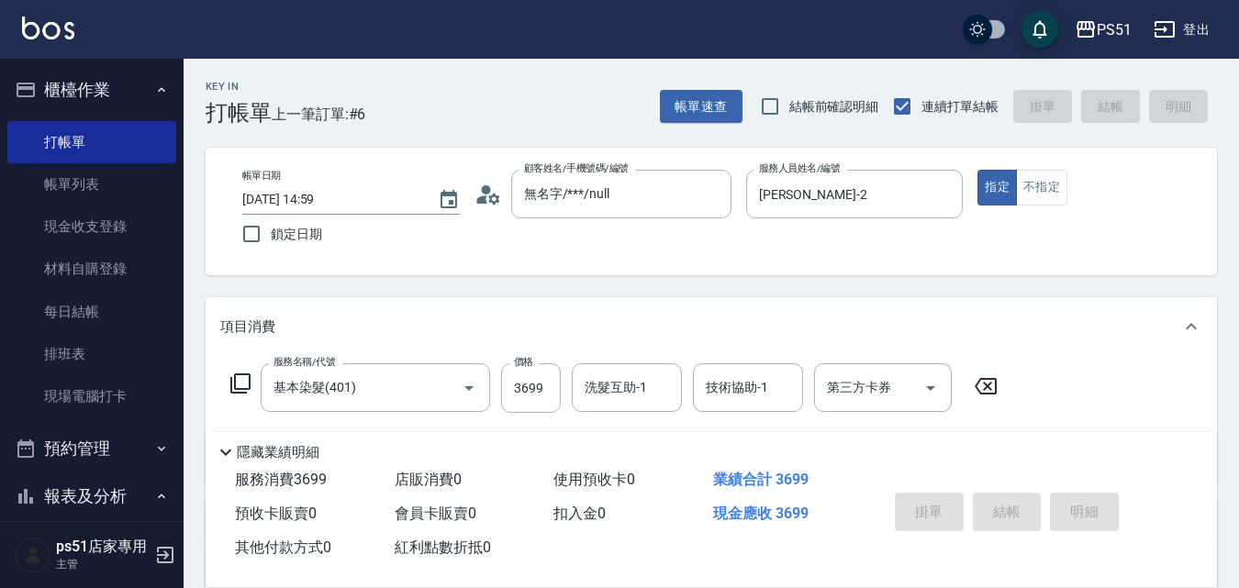
type input "[DATE] 15:28"
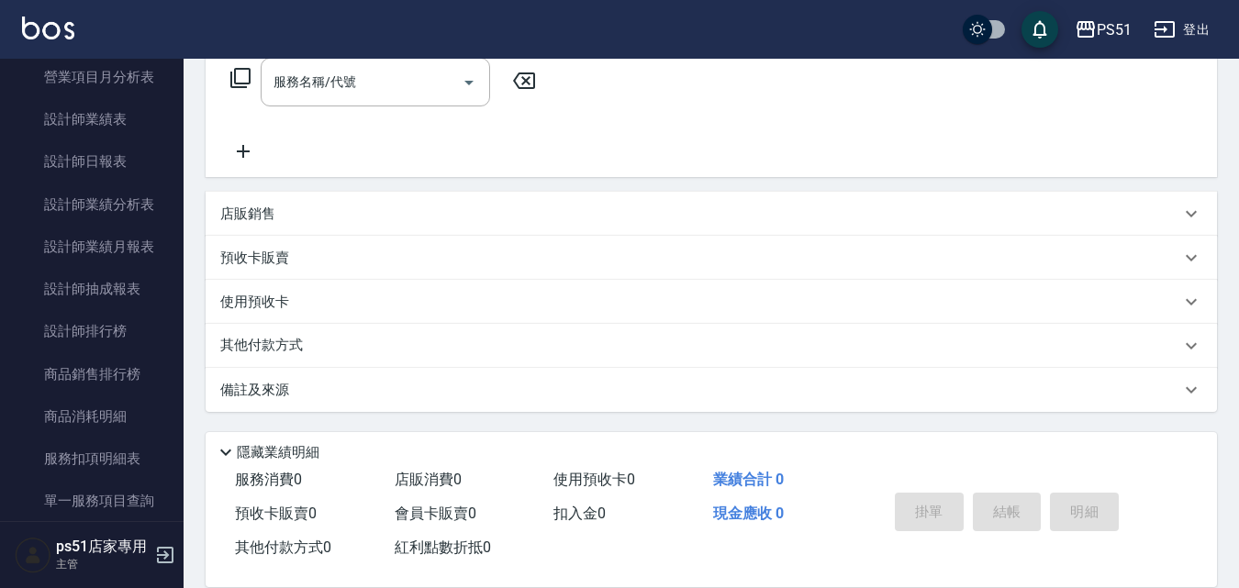
scroll to position [856, 0]
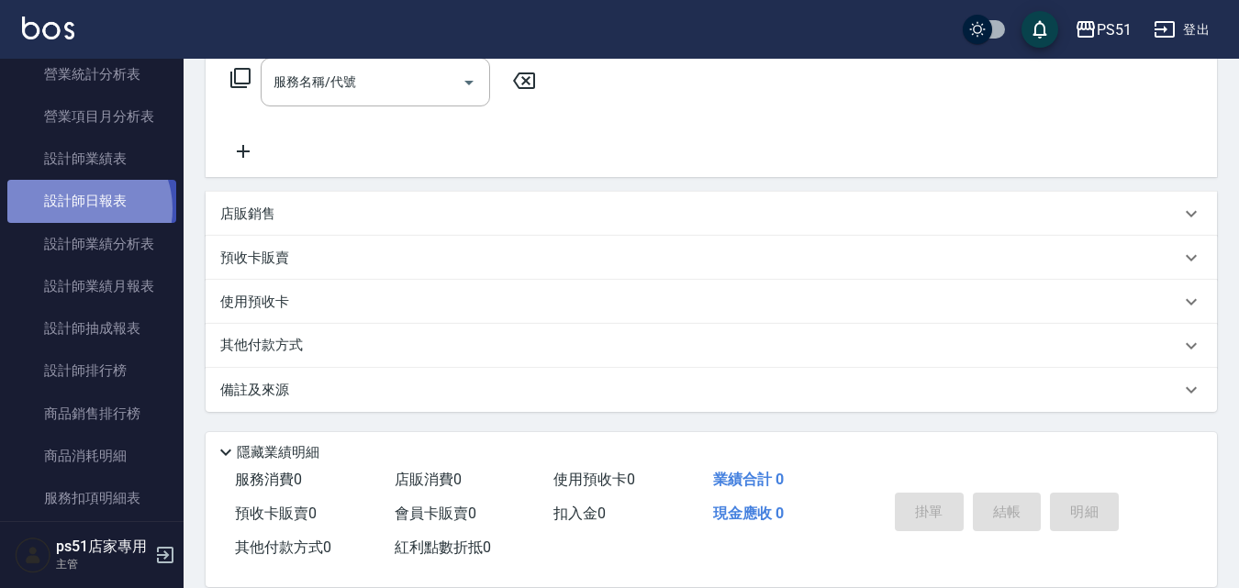
click at [82, 208] on link "設計師日報表" at bounding box center [91, 201] width 169 height 42
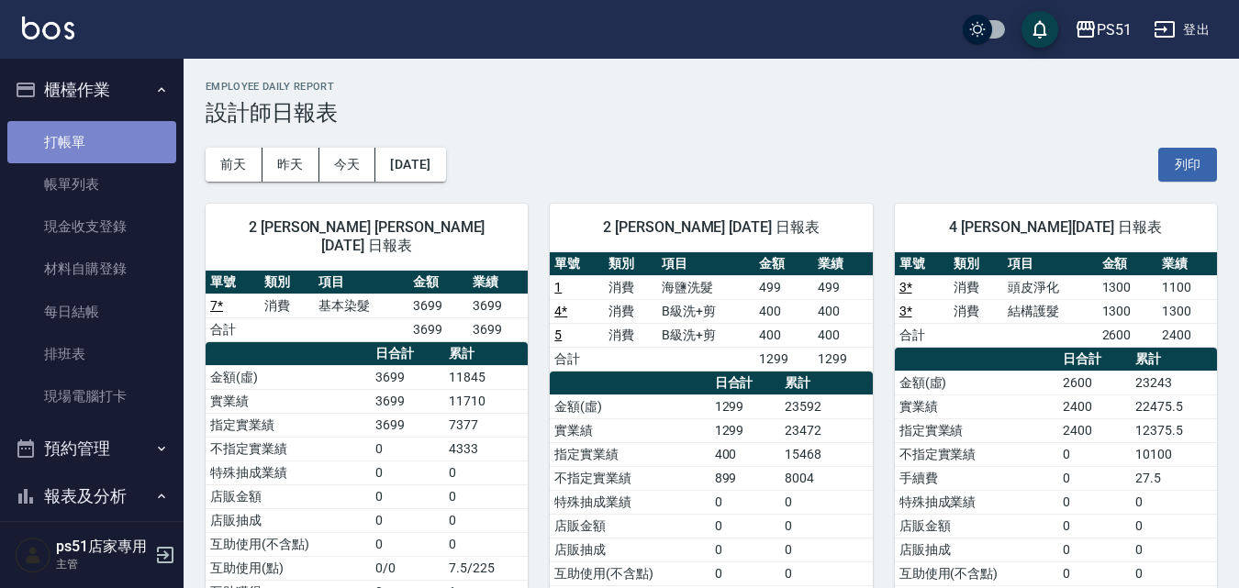
click at [93, 142] on link "打帳單" at bounding box center [91, 142] width 169 height 42
